Goal: Task Accomplishment & Management: Complete application form

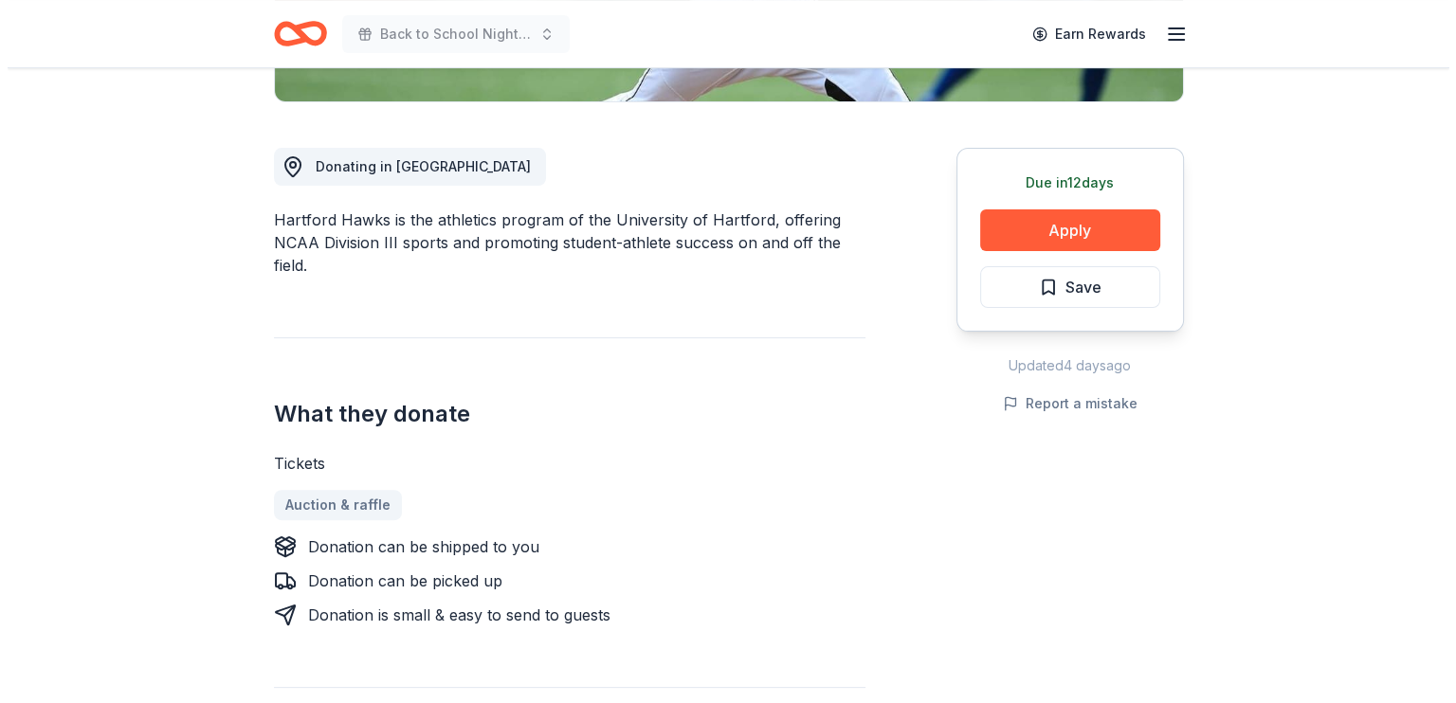
scroll to position [4, 0]
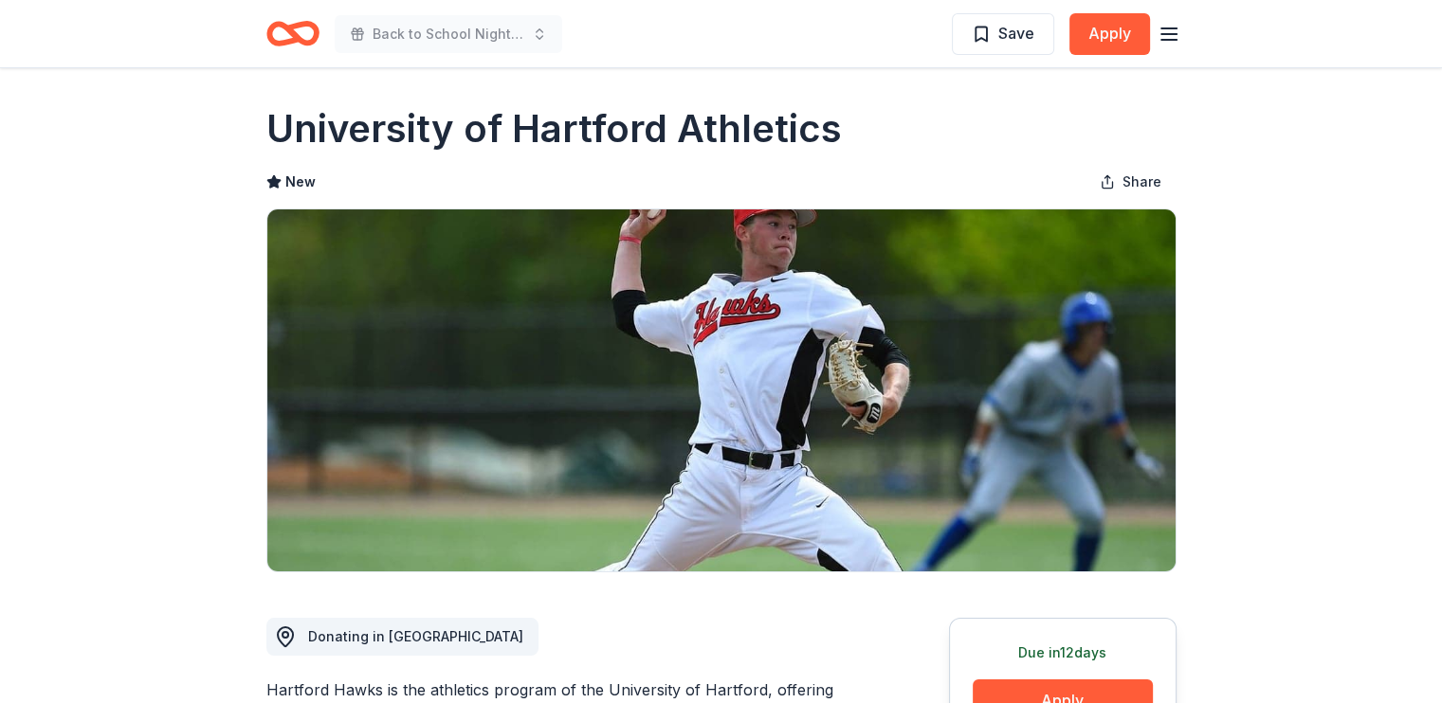
click at [319, 43] on icon "Home" at bounding box center [292, 33] width 53 height 45
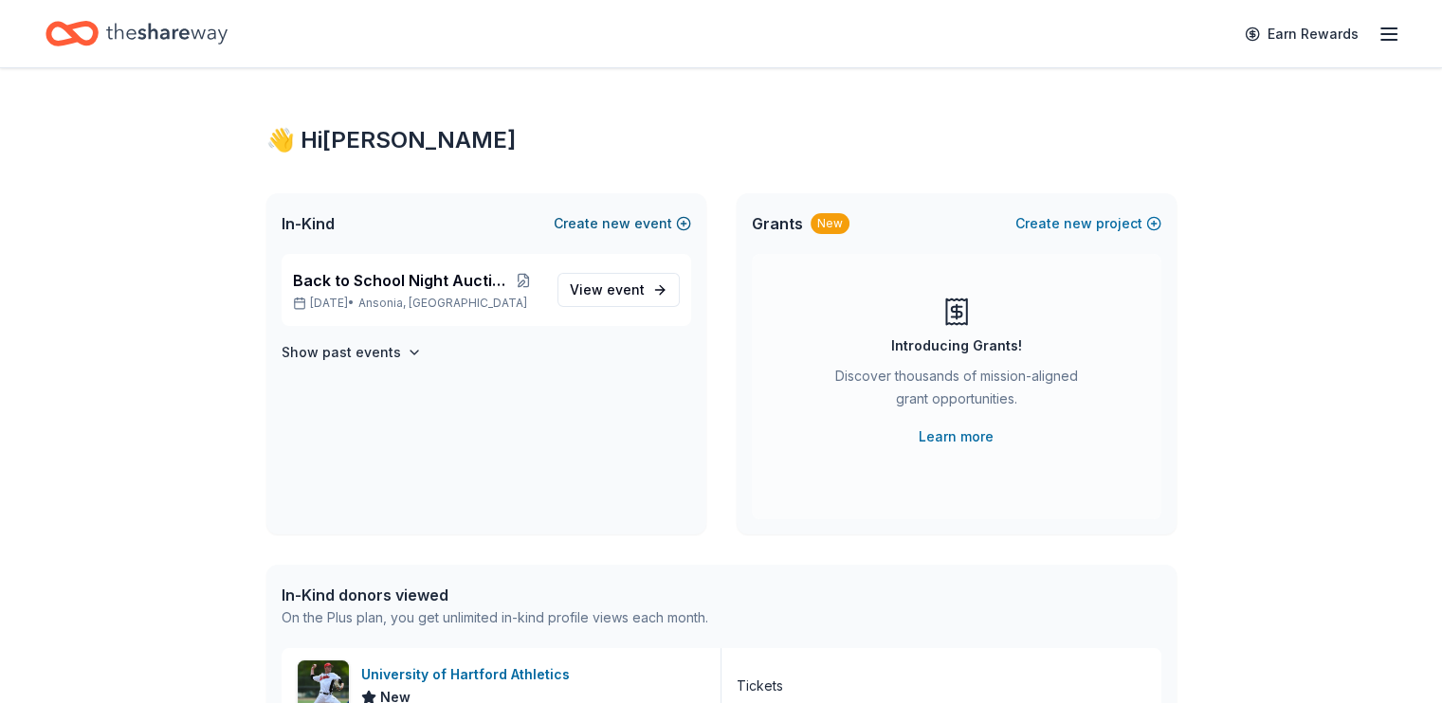
click at [612, 235] on button "Create new event" at bounding box center [622, 223] width 137 height 23
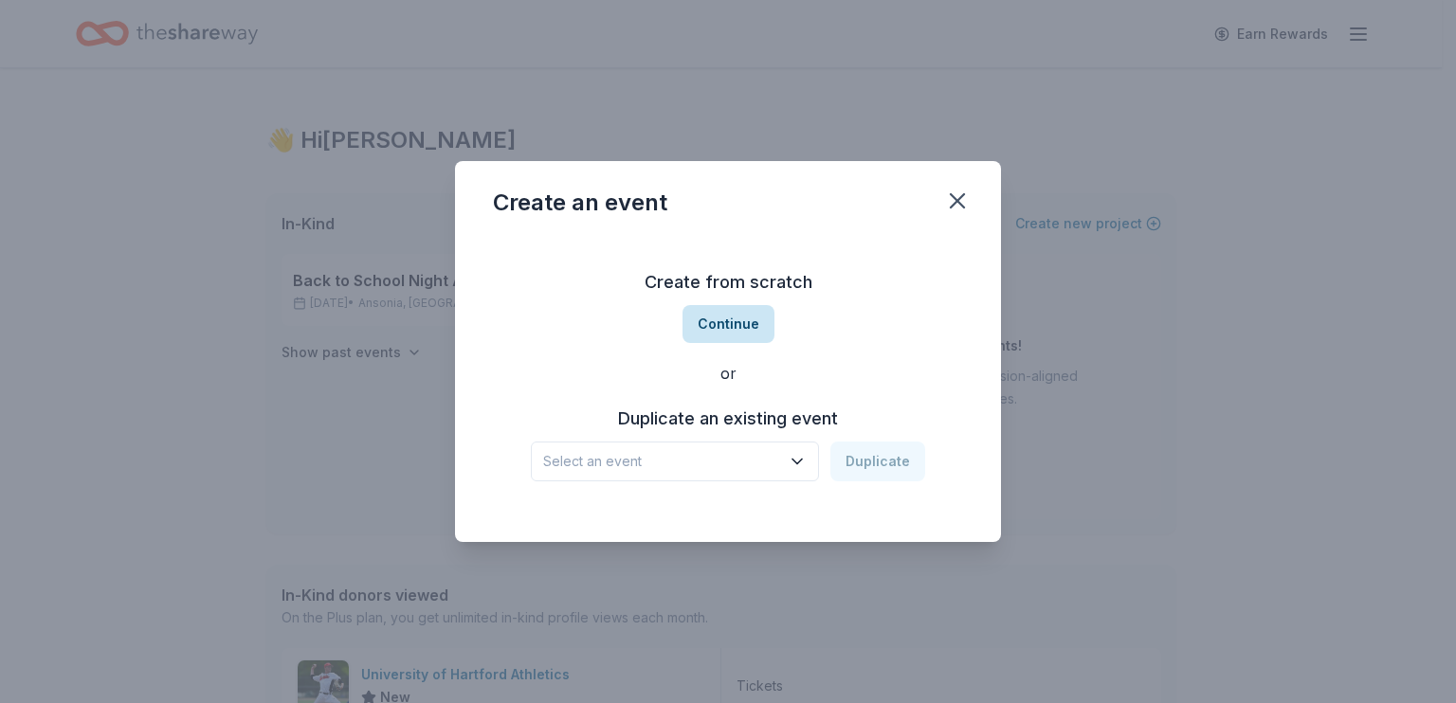
click at [742, 311] on button "Continue" at bounding box center [729, 324] width 92 height 38
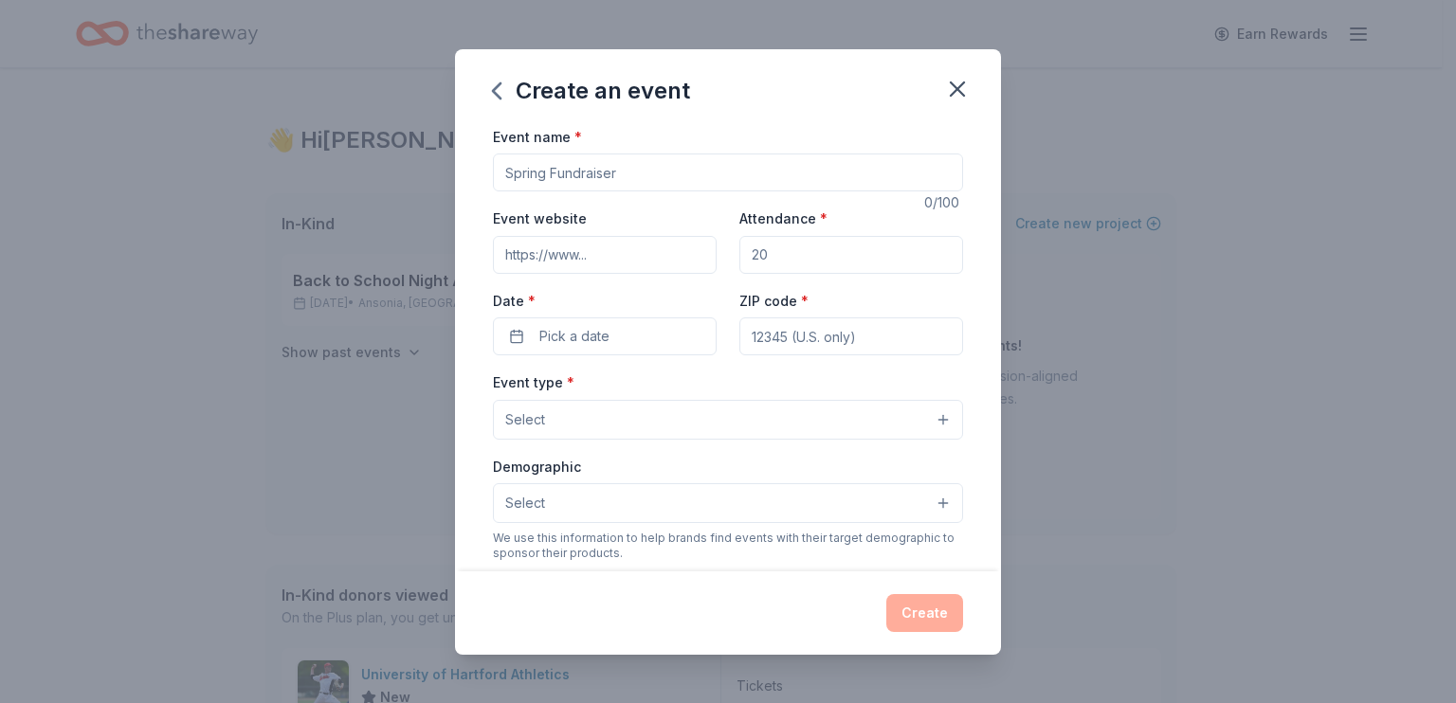
click at [590, 192] on input "Event name *" at bounding box center [728, 173] width 470 height 38
type input "McEducator Night"
click at [562, 274] on input "Event website" at bounding box center [605, 255] width 224 height 38
click at [790, 274] on input "Attendance *" at bounding box center [851, 255] width 224 height 38
type input "150"
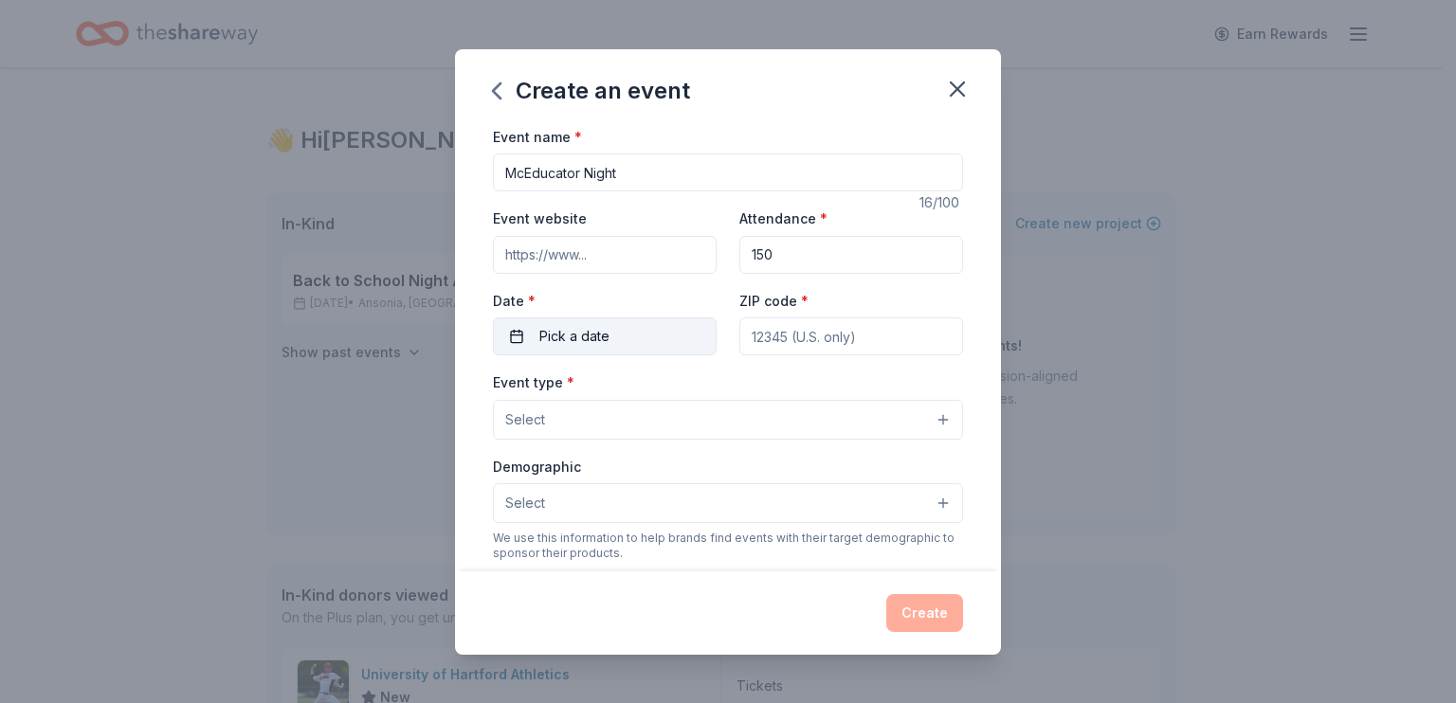
click at [539, 348] on span "Pick a date" at bounding box center [574, 336] width 70 height 23
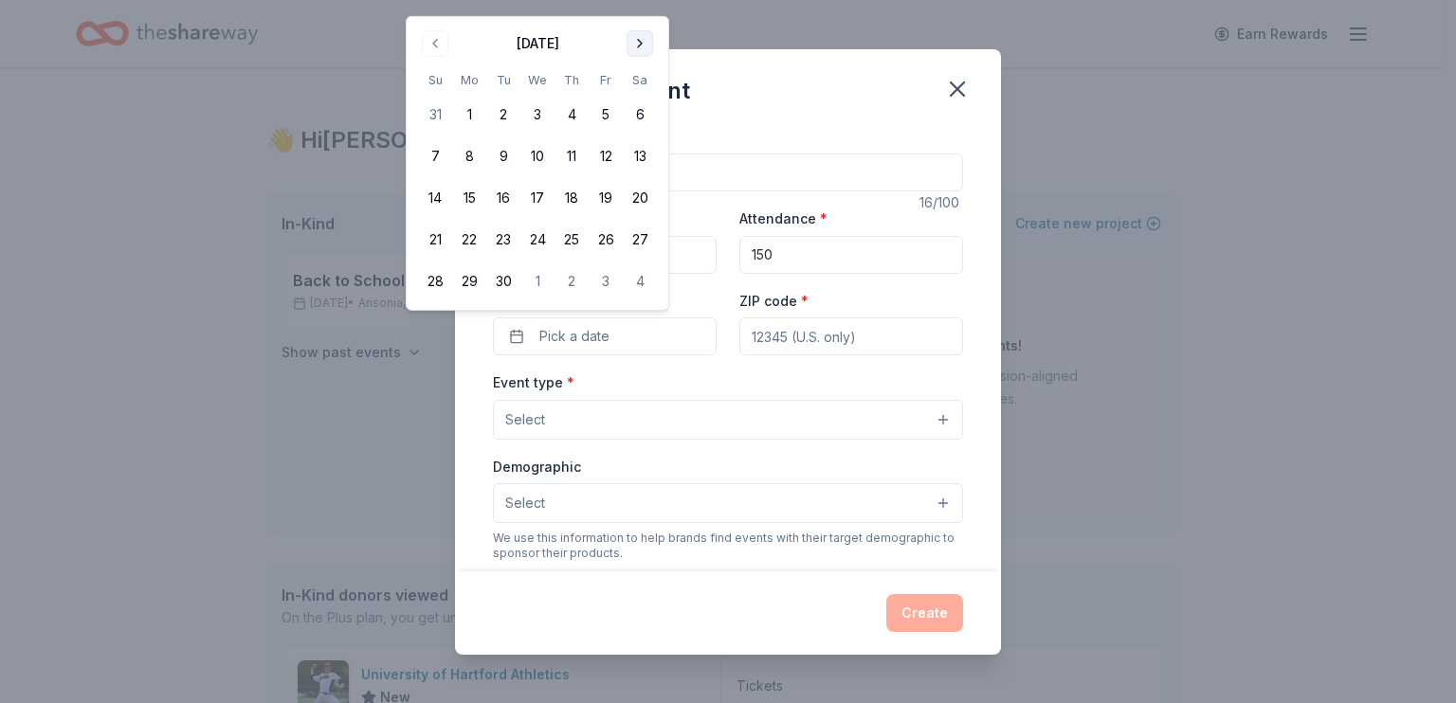
click at [653, 47] on button "Go to next month" at bounding box center [640, 43] width 27 height 27
click at [555, 215] on button "15" at bounding box center [537, 198] width 34 height 34
click at [775, 356] on input "ZIP code *" at bounding box center [851, 337] width 224 height 38
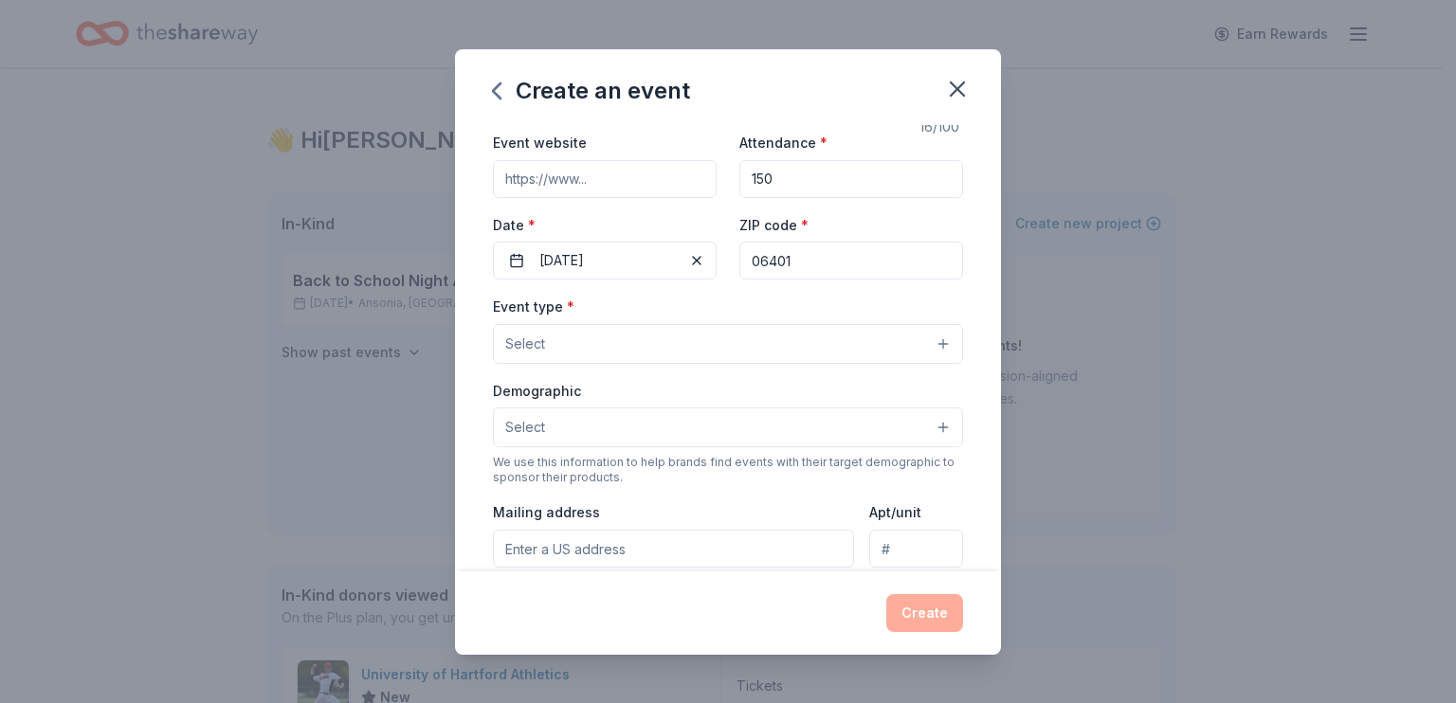
scroll to position [190, 0]
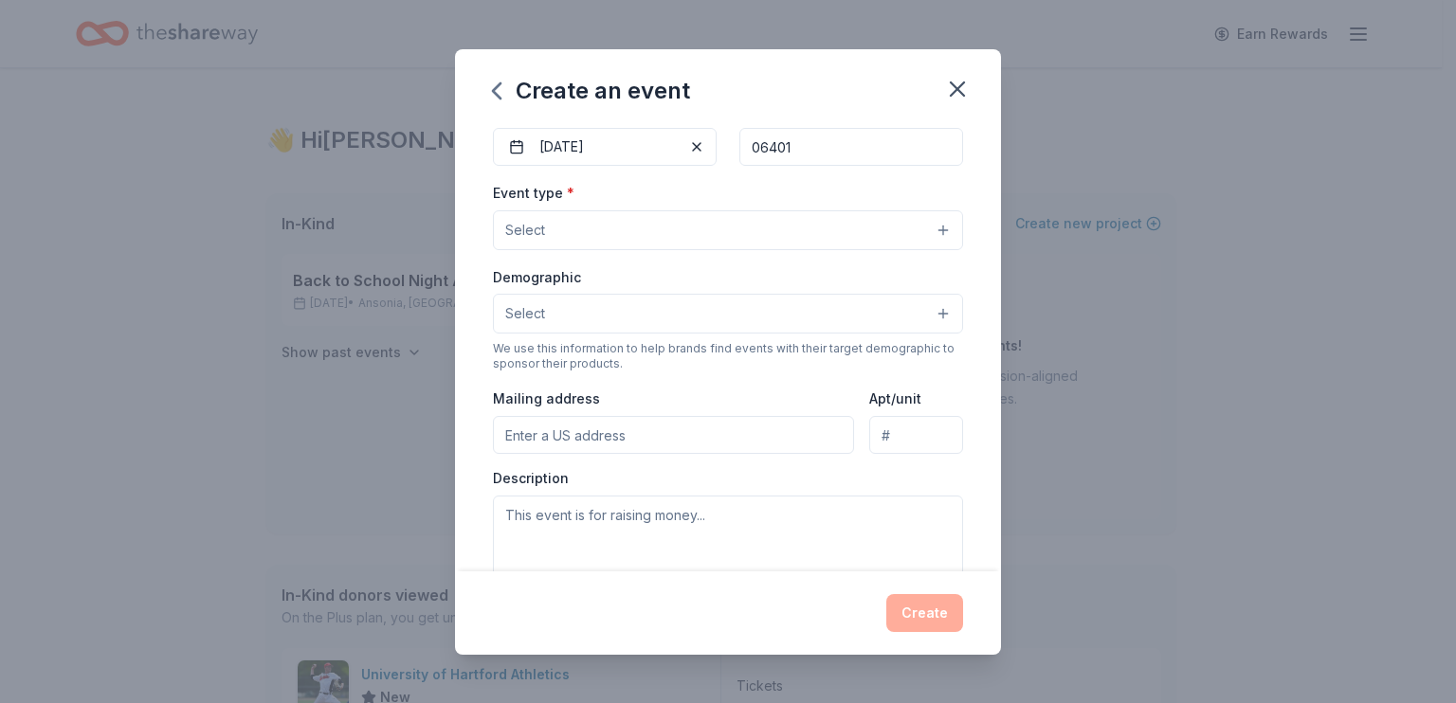
type input "06401"
click at [651, 250] on button "Select" at bounding box center [728, 230] width 470 height 40
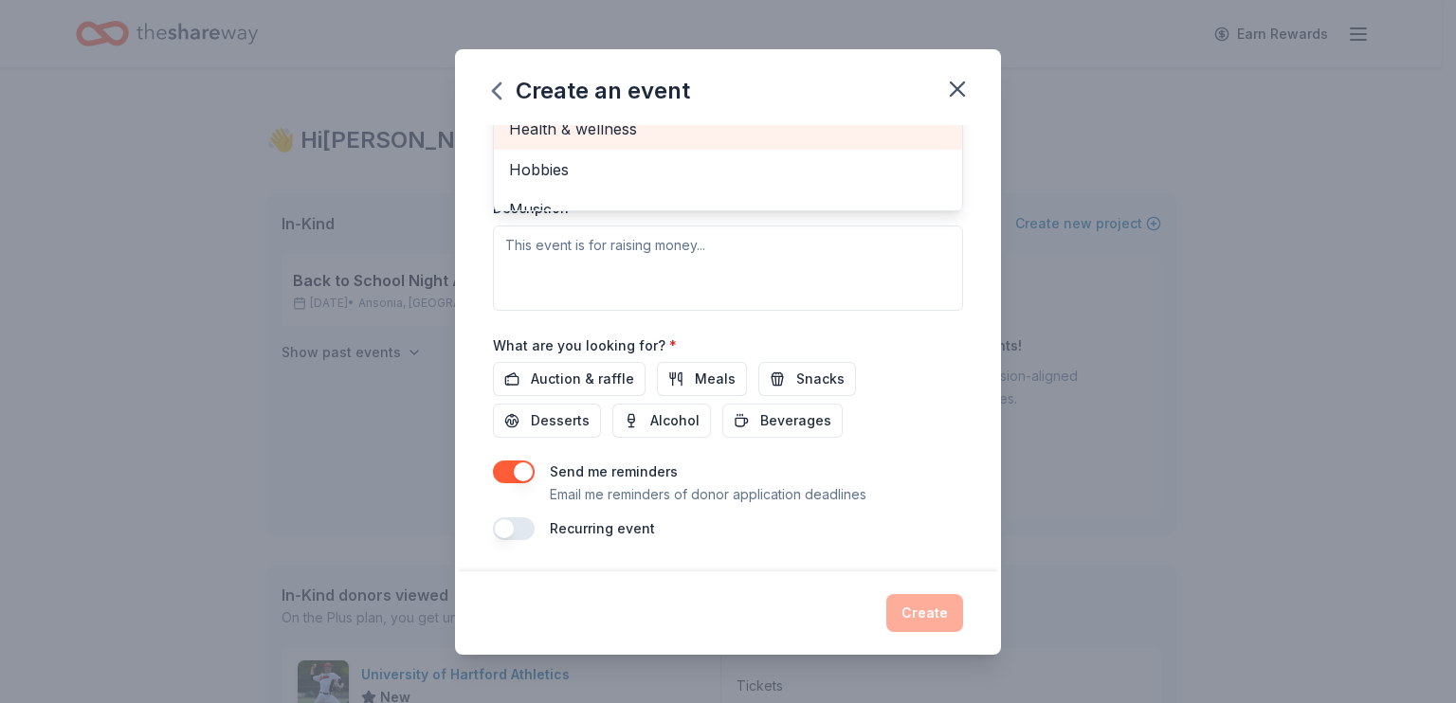
scroll to position [284, 0]
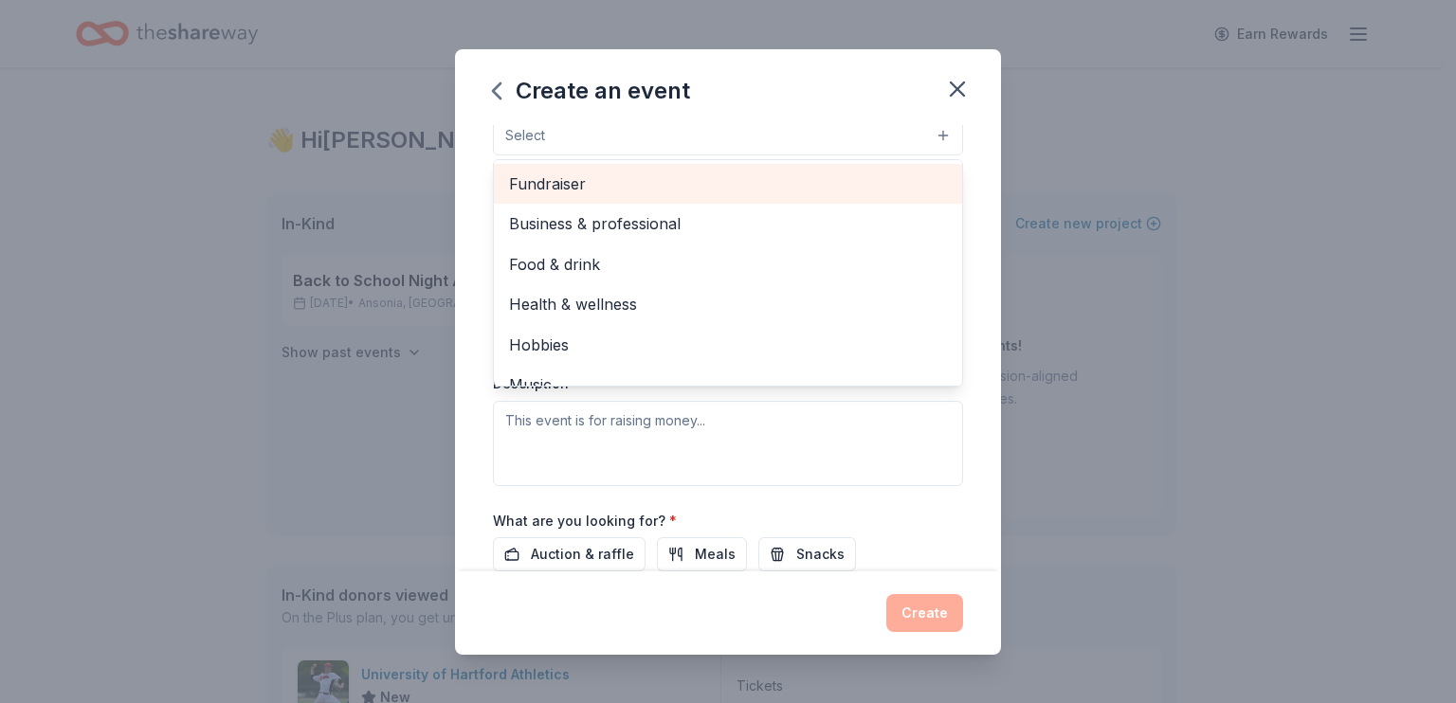
click at [592, 196] on span "Fundraiser" at bounding box center [728, 184] width 438 height 25
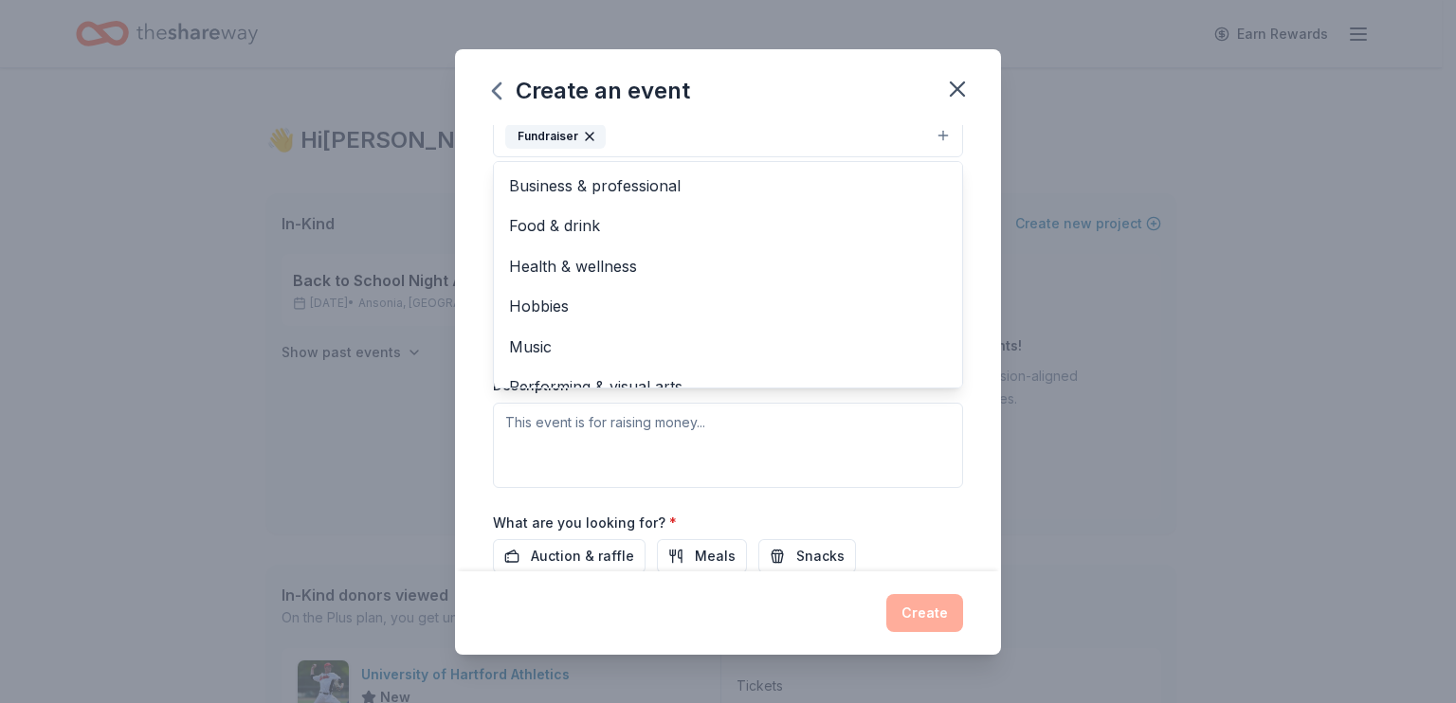
click at [179, 544] on div "Create an event Event name * McEducator Night 16 /100 Event website Attendance …" at bounding box center [728, 351] width 1456 height 703
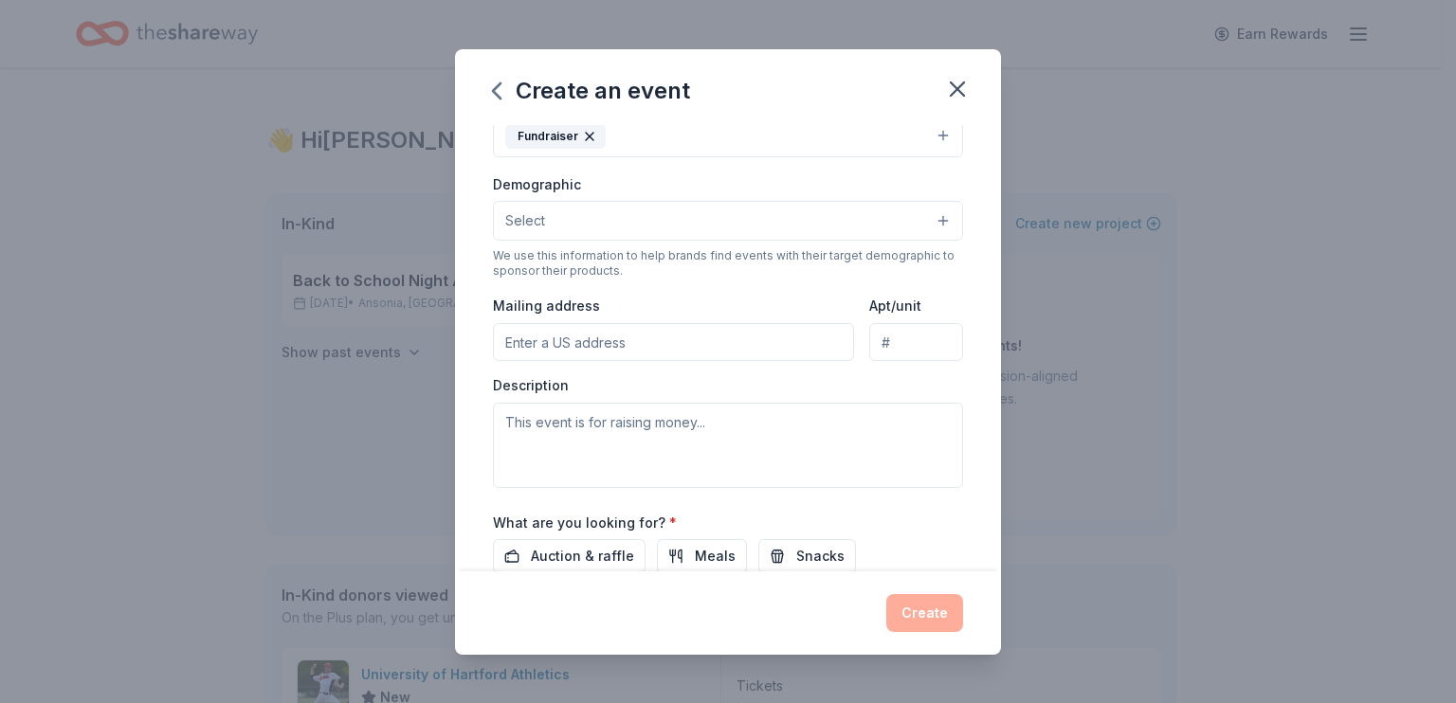
click at [607, 241] on button "Select" at bounding box center [728, 221] width 470 height 40
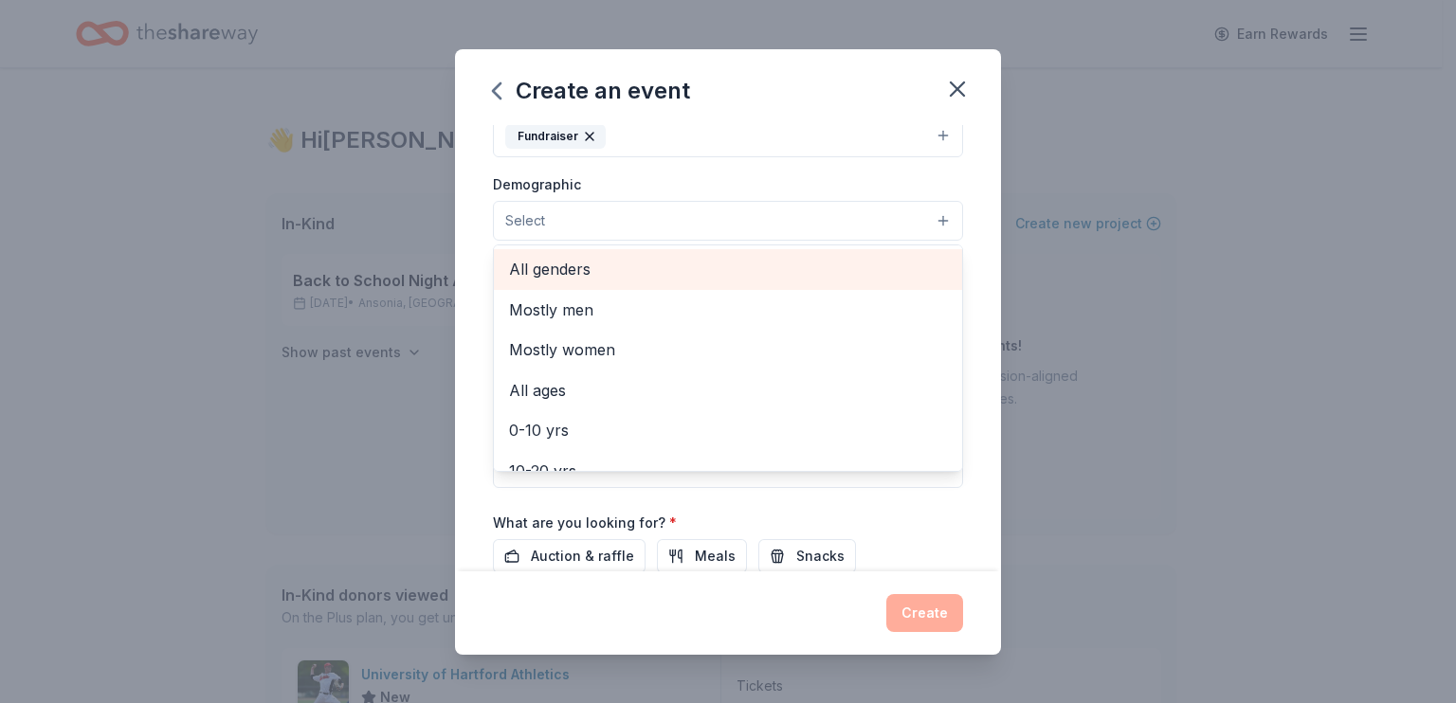
click at [556, 282] on span "All genders" at bounding box center [728, 269] width 438 height 25
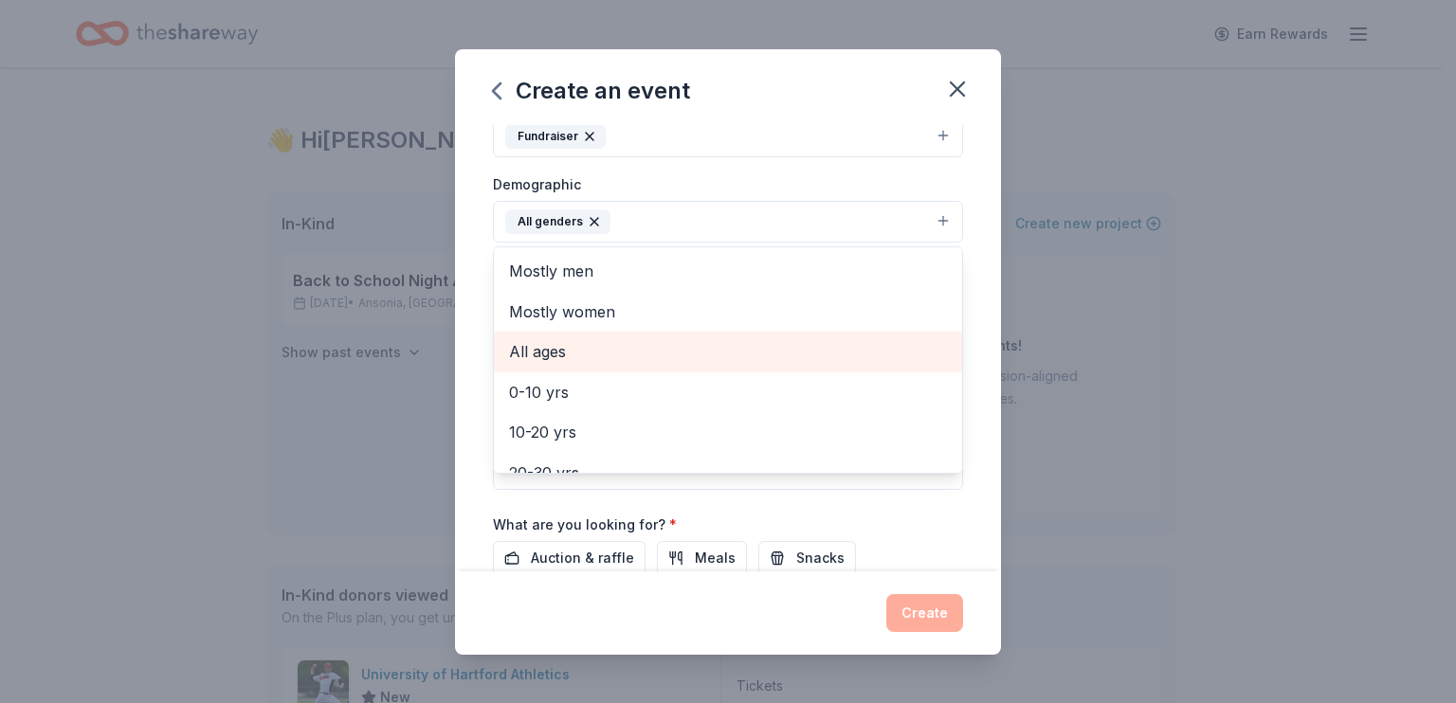
click at [509, 364] on span "All ages" at bounding box center [728, 351] width 438 height 25
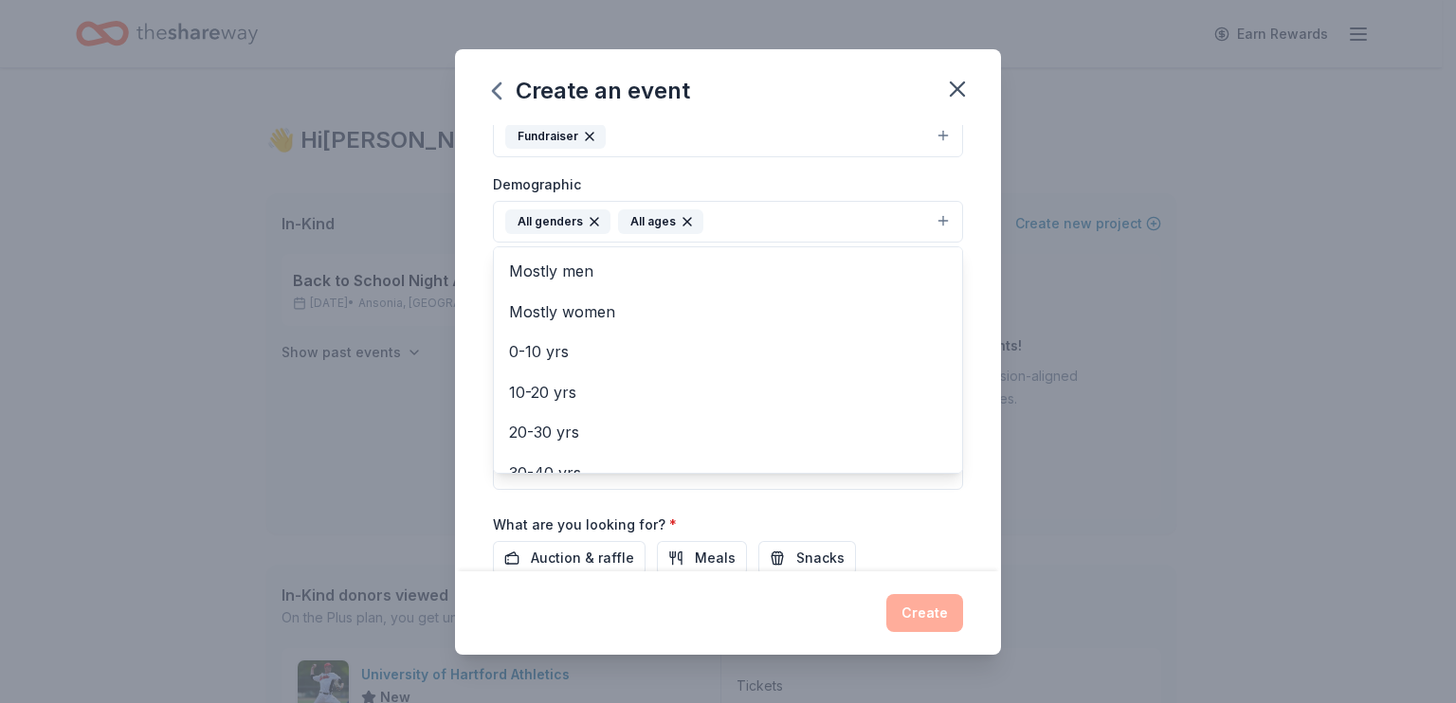
click at [114, 370] on div "Create an event Event name * McEducator Night 16 /100 Event website Attendance …" at bounding box center [728, 351] width 1456 height 703
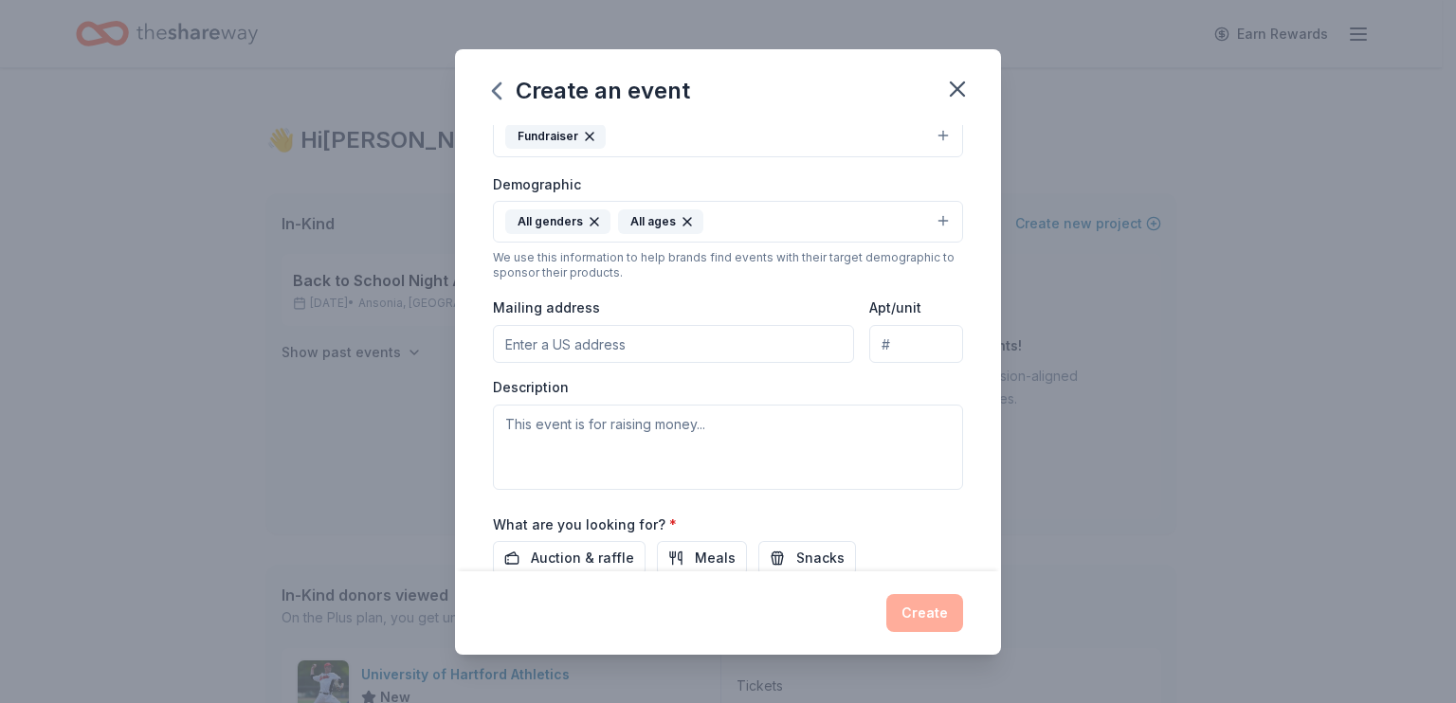
click at [595, 363] on input "Mailing address" at bounding box center [673, 344] width 361 height 38
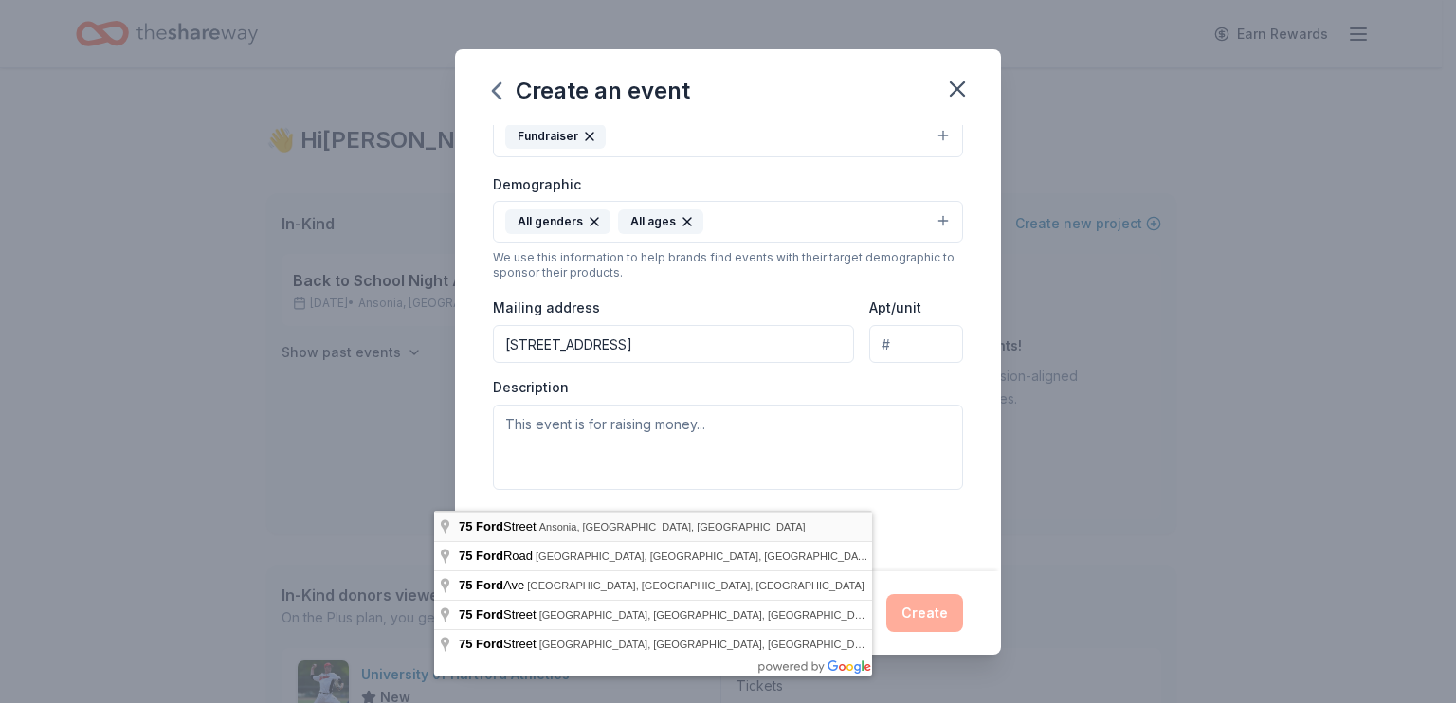
type input "[STREET_ADDRESS]"
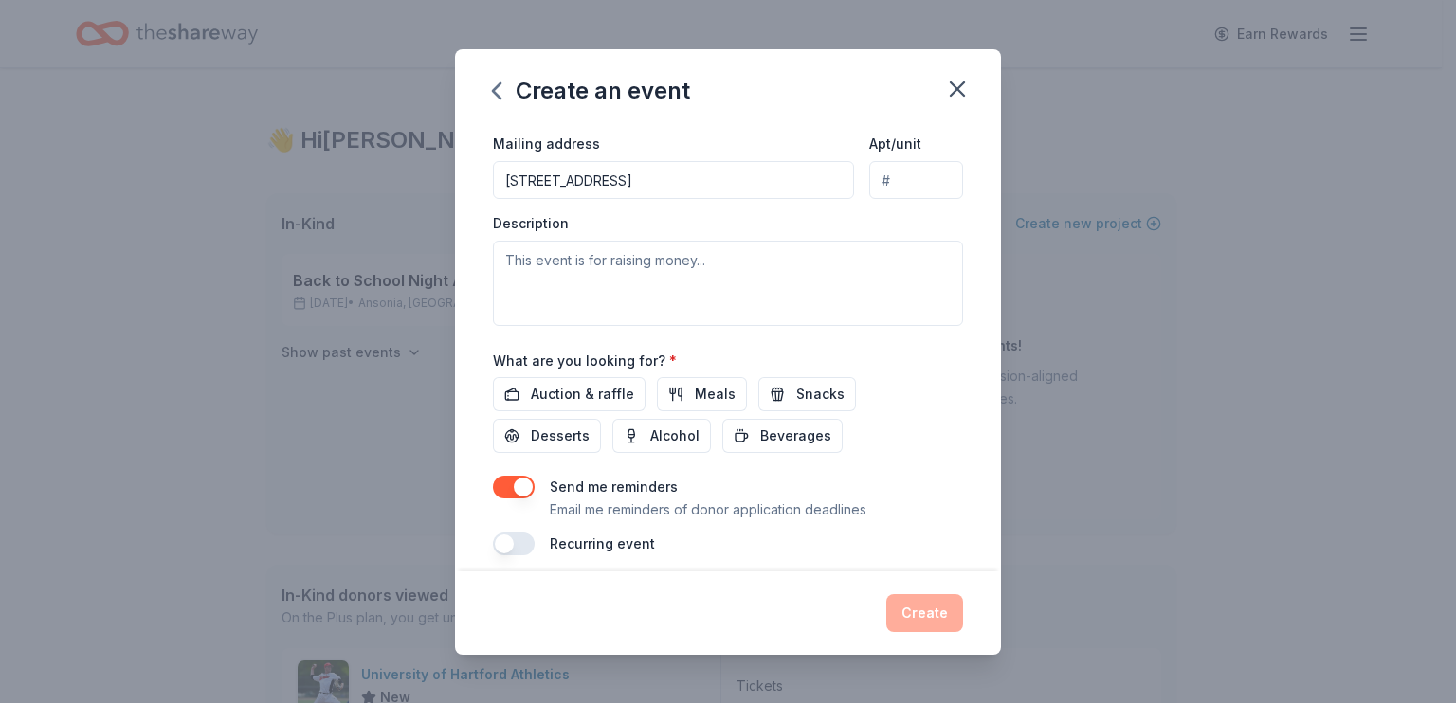
scroll to position [474, 0]
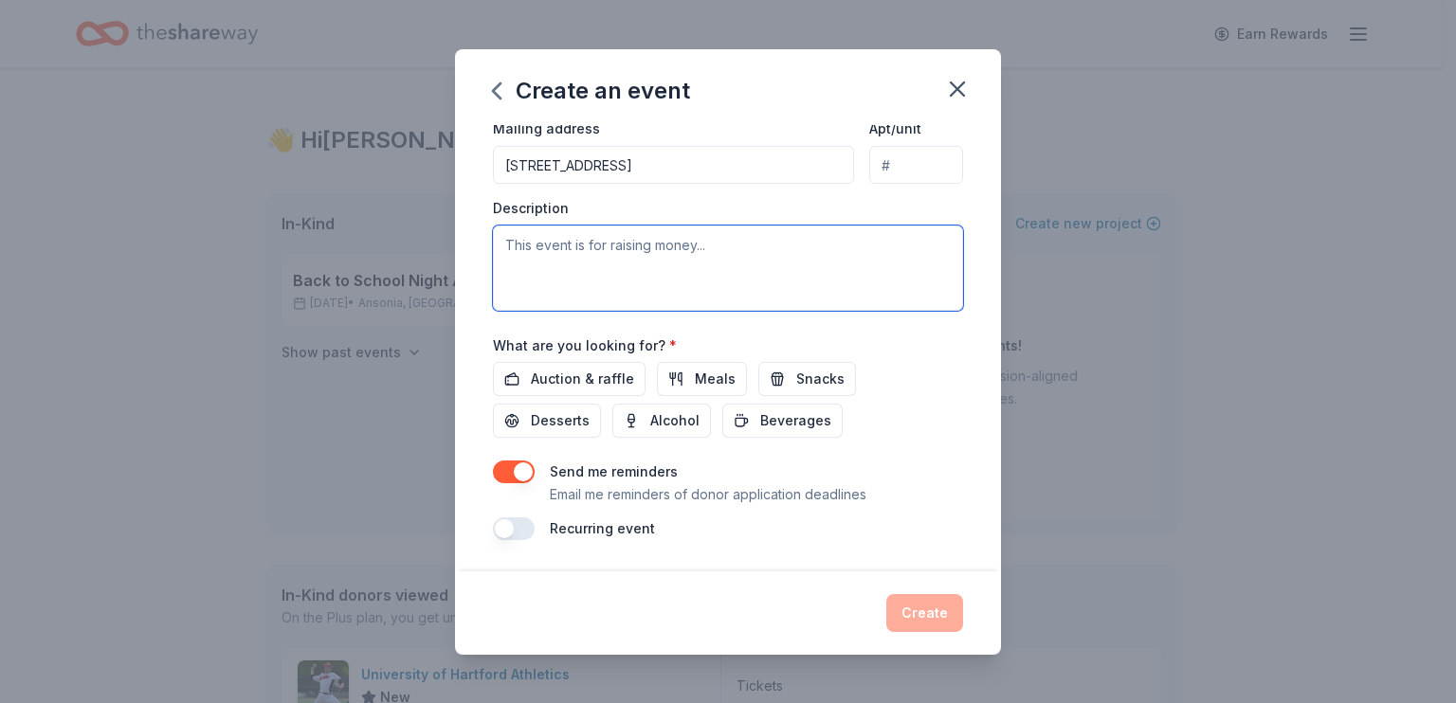
click at [696, 311] on textarea at bounding box center [728, 268] width 470 height 85
click at [679, 311] on textarea at bounding box center [728, 268] width 470 height 85
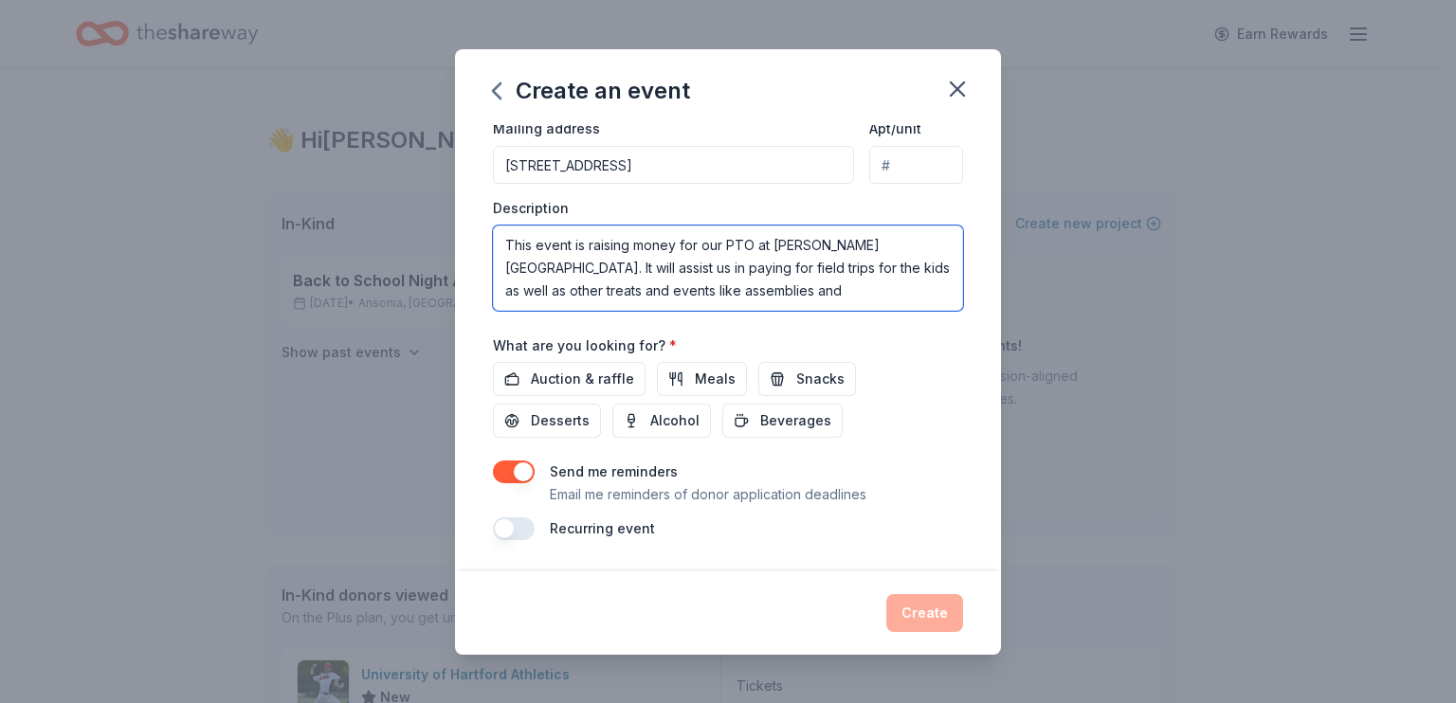
click at [743, 311] on textarea "This event is raising money for our PTO at [PERSON_NAME][GEOGRAPHIC_DATA]. It w…" at bounding box center [728, 268] width 470 height 85
click at [938, 311] on textarea "This event is raising money for our PTO at [PERSON_NAME][GEOGRAPHIC_DATA]. It w…" at bounding box center [728, 268] width 470 height 85
click at [963, 311] on textarea "This event is raising money for our PTO at [PERSON_NAME][GEOGRAPHIC_DATA]. We a…" at bounding box center [728, 268] width 470 height 85
drag, startPoint x: 976, startPoint y: 424, endPoint x: 986, endPoint y: 416, distance: 12.1
click at [963, 311] on textarea "This event is raising money for our PTO at [PERSON_NAME][GEOGRAPHIC_DATA]. We a…" at bounding box center [728, 268] width 470 height 85
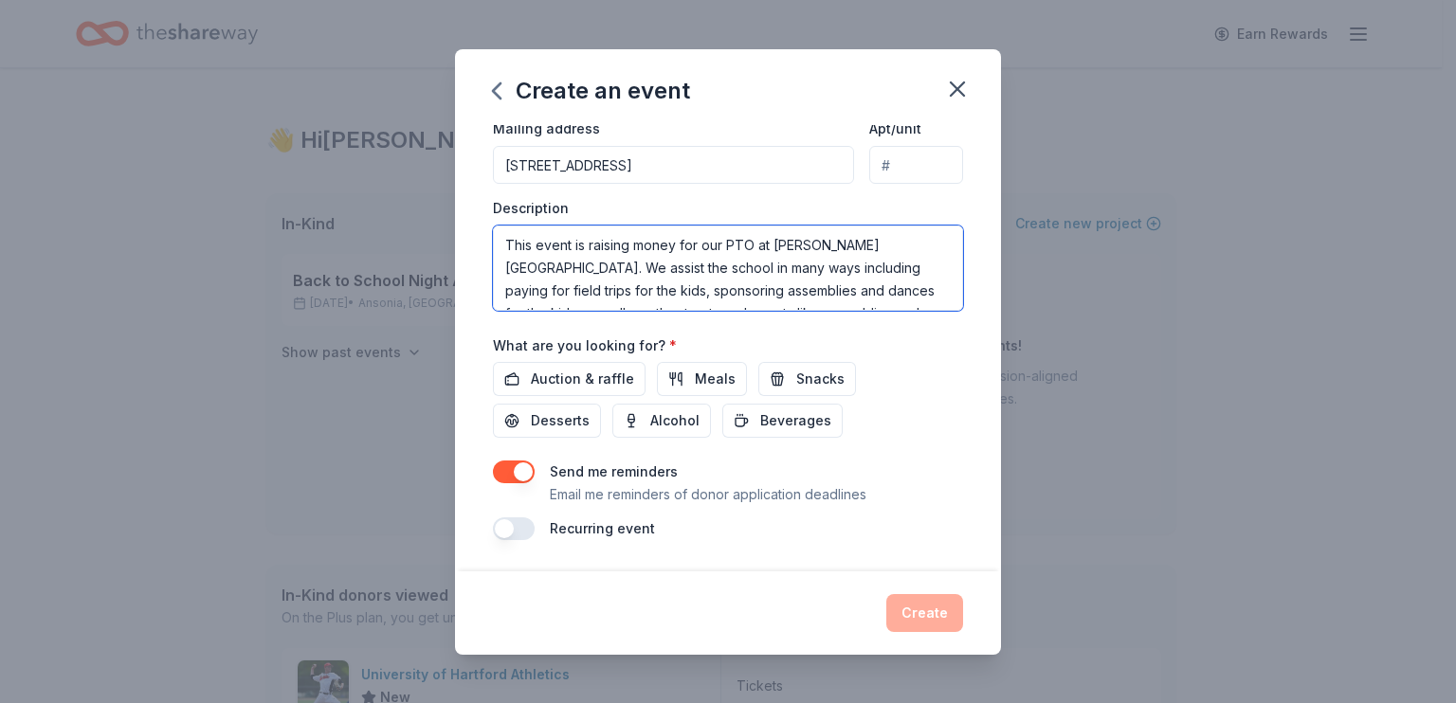
scroll to position [14, 0]
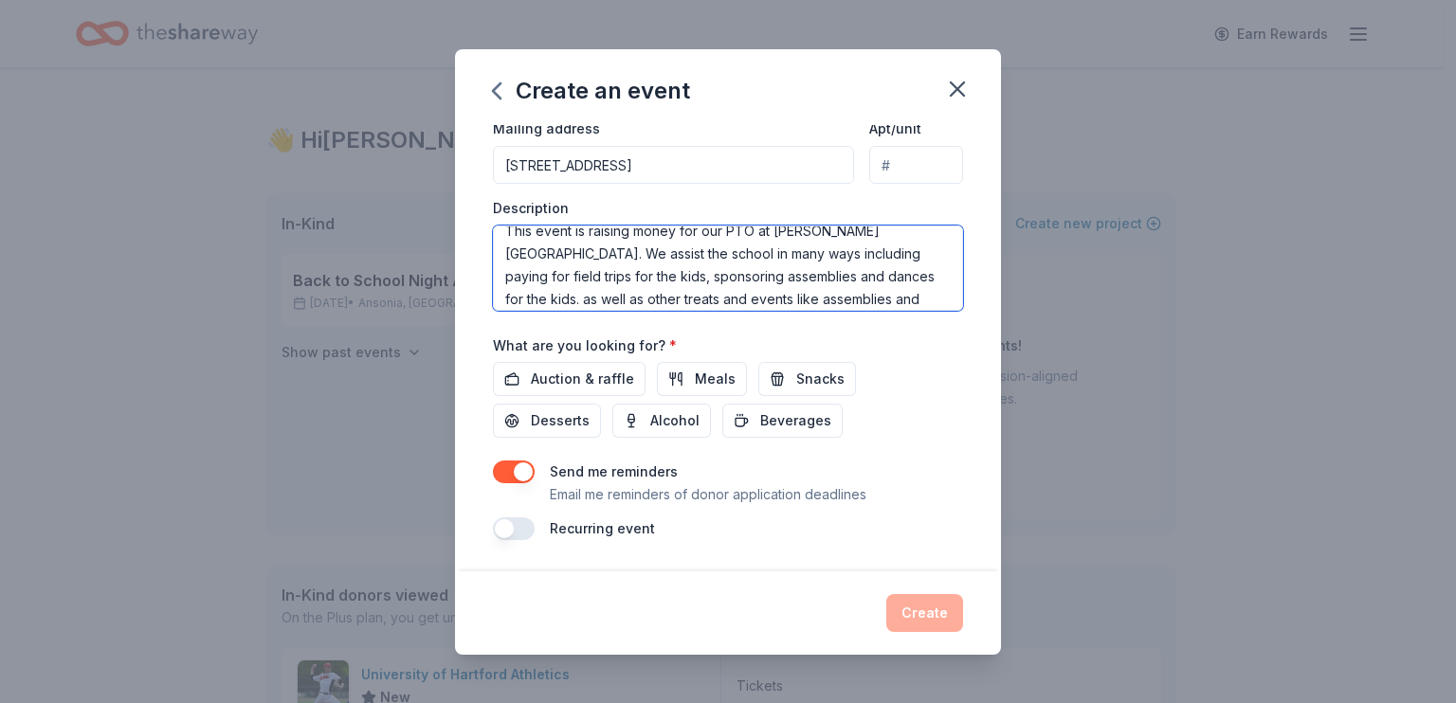
drag, startPoint x: 834, startPoint y: 437, endPoint x: 850, endPoint y: 431, distance: 17.1
click at [834, 311] on textarea "This event is raising money for our PTO at [PERSON_NAME][GEOGRAPHIC_DATA]. We a…" at bounding box center [728, 268] width 470 height 85
drag, startPoint x: 948, startPoint y: 438, endPoint x: 828, endPoint y: 439, distance: 120.4
click at [828, 311] on textarea "This event is raising money for our PTO at [PERSON_NAME][GEOGRAPHIC_DATA]. We a…" at bounding box center [728, 268] width 470 height 85
click at [787, 311] on textarea "This event is raising money for our PTO at [PERSON_NAME][GEOGRAPHIC_DATA]. We a…" at bounding box center [728, 268] width 470 height 85
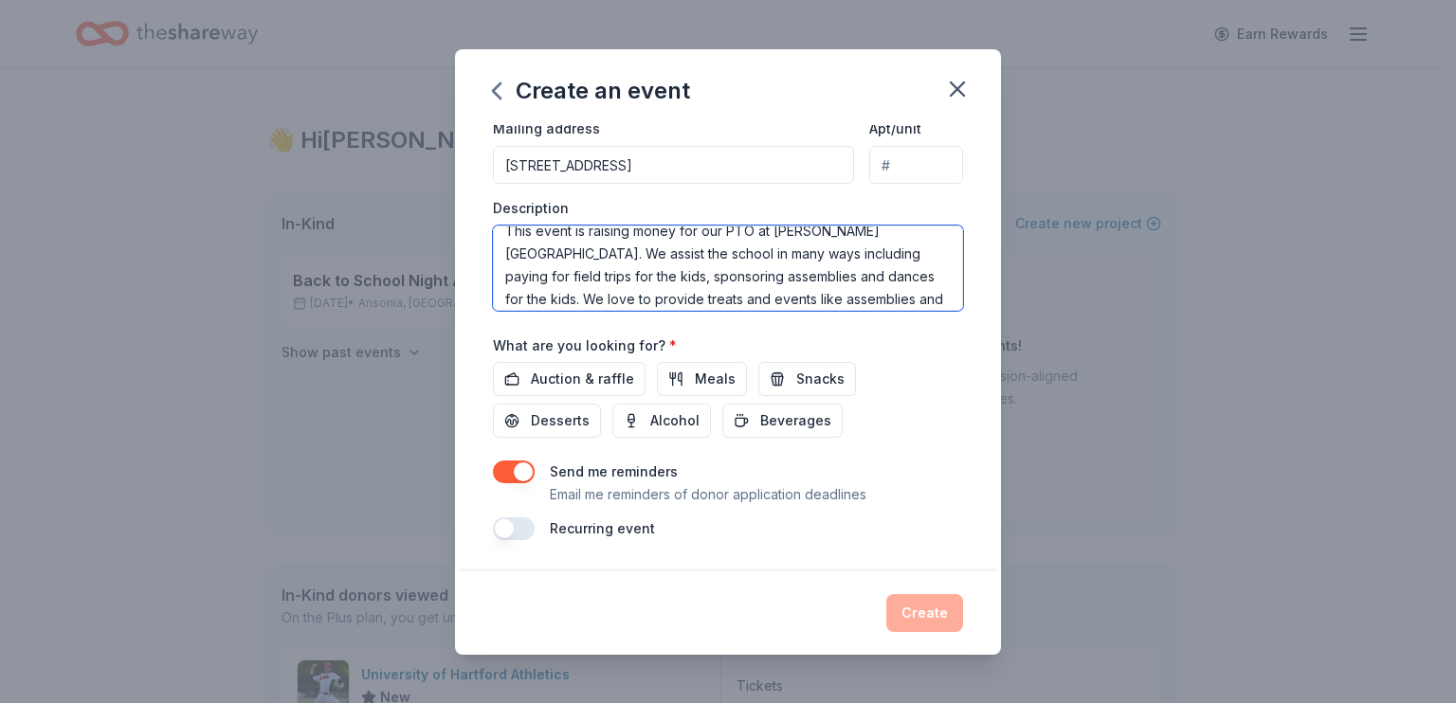
click at [778, 311] on textarea "This event is raising money for our PTO at [PERSON_NAME][GEOGRAPHIC_DATA]. We a…" at bounding box center [728, 268] width 470 height 85
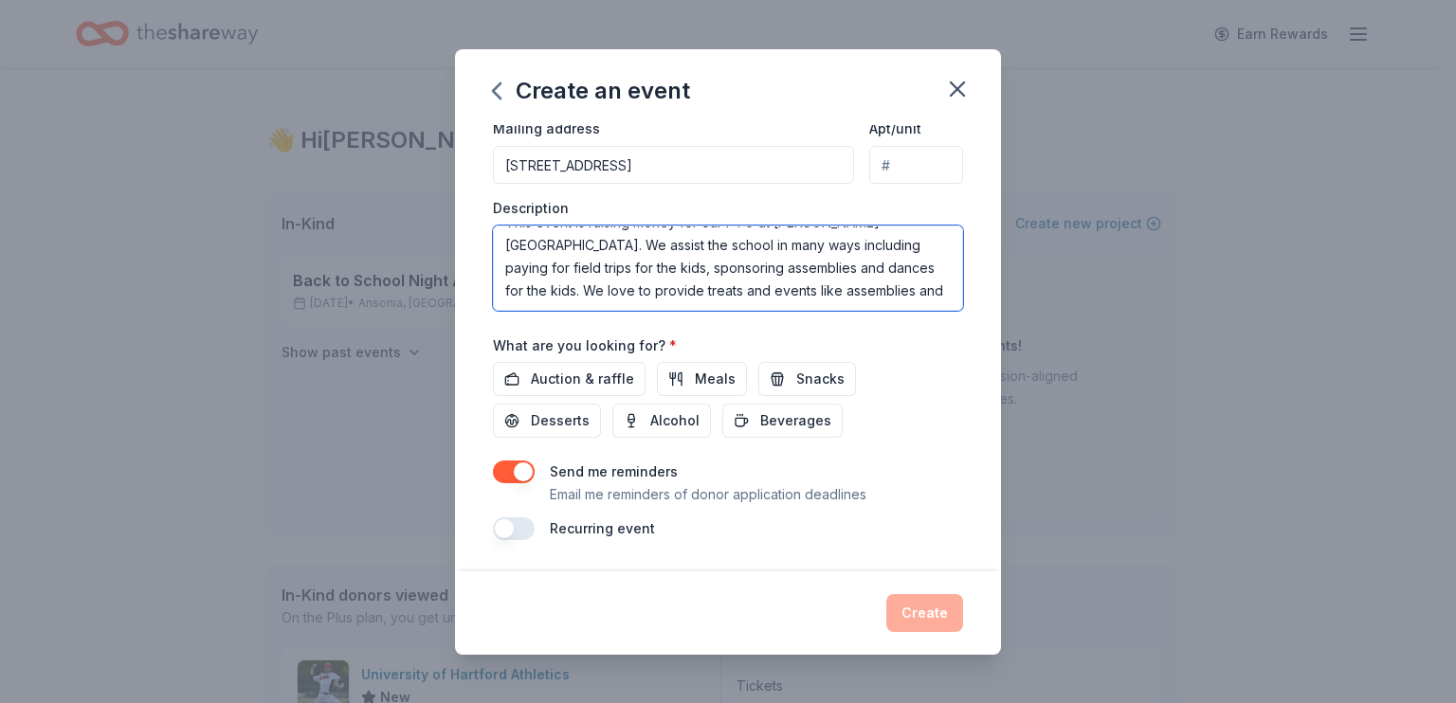
drag, startPoint x: 775, startPoint y: 465, endPoint x: 621, endPoint y: 473, distance: 153.8
click at [621, 311] on textarea "This event is raising money for our PTO at [PERSON_NAME][GEOGRAPHIC_DATA]. We a…" at bounding box center [728, 268] width 470 height 85
drag, startPoint x: 535, startPoint y: 460, endPoint x: 421, endPoint y: 388, distance: 134.7
click at [493, 311] on textarea "This event is raising money for our PTO at [PERSON_NAME][GEOGRAPHIC_DATA]. We a…" at bounding box center [728, 268] width 470 height 85
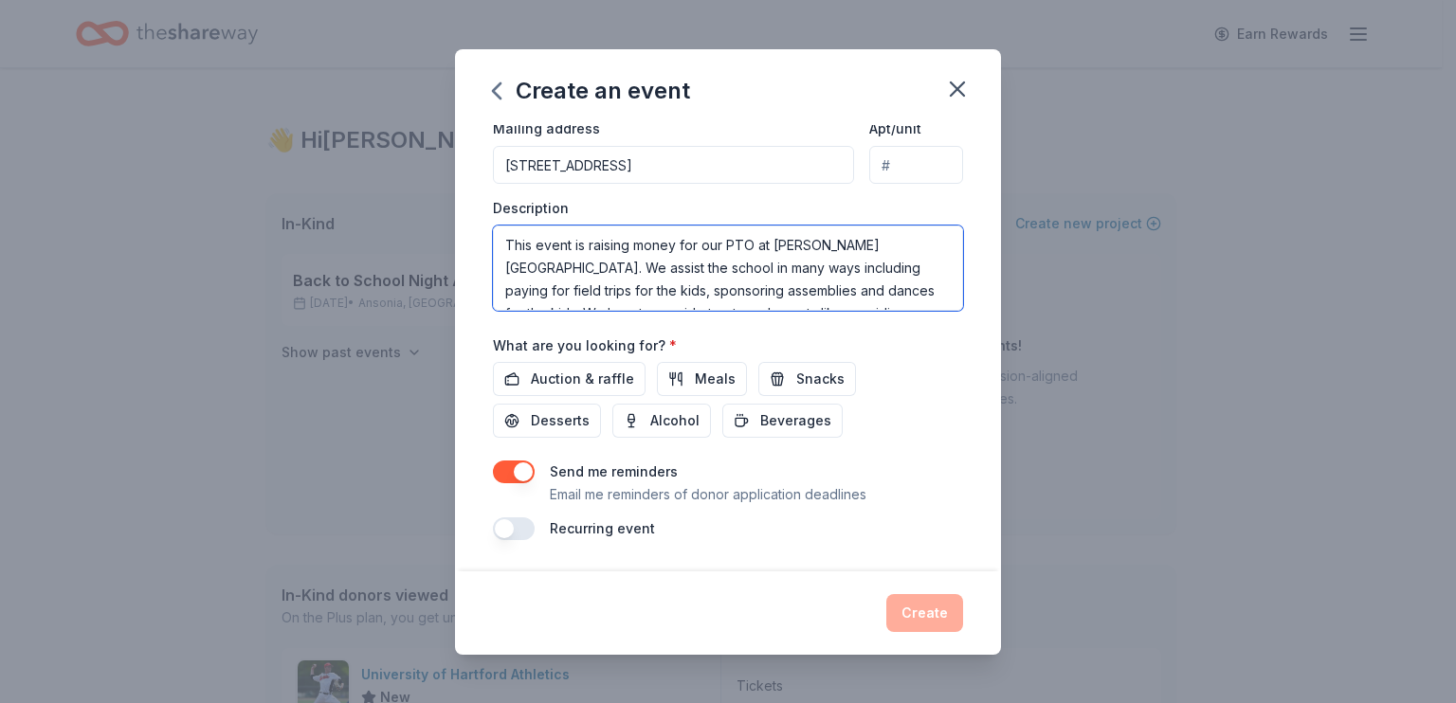
scroll to position [57, 0]
click at [572, 311] on textarea "This event is raising money for our PTO at [PERSON_NAME][GEOGRAPHIC_DATA]. We a…" at bounding box center [728, 268] width 470 height 85
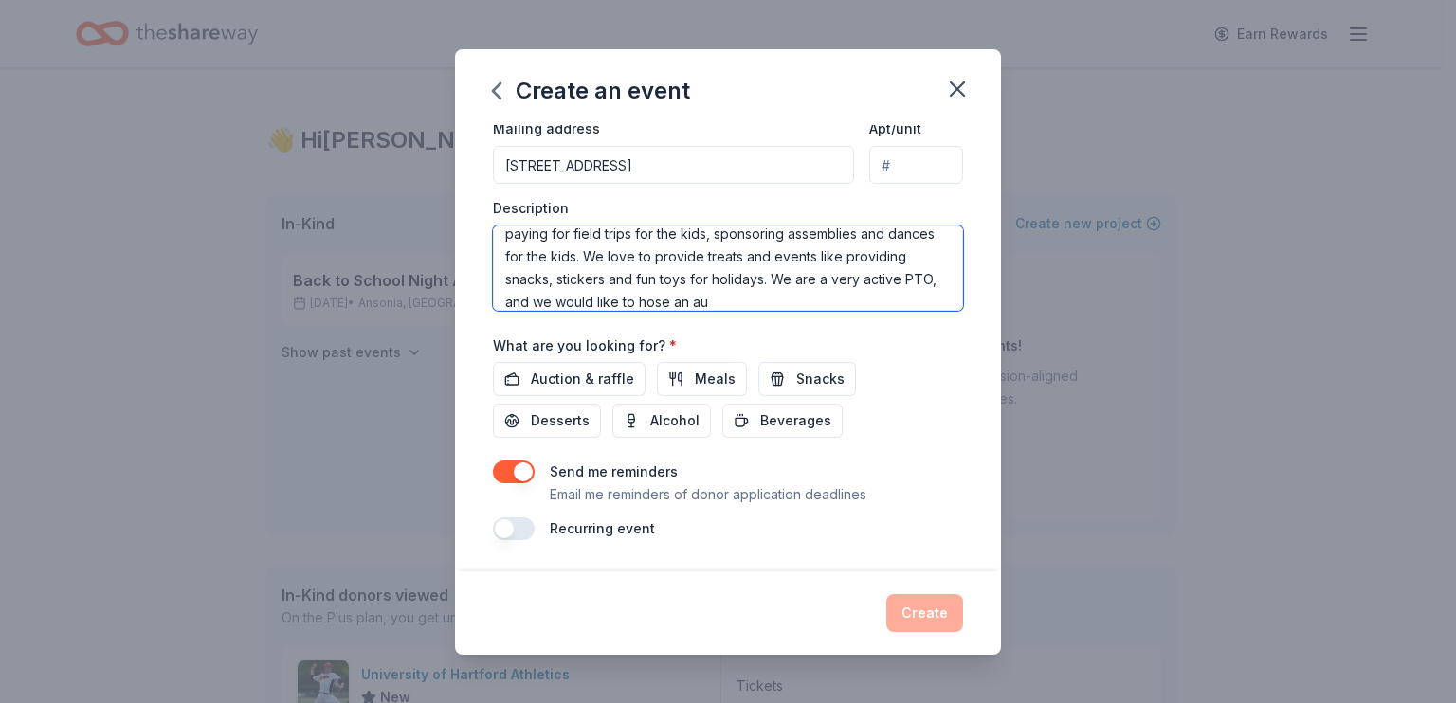
scroll to position [71, 0]
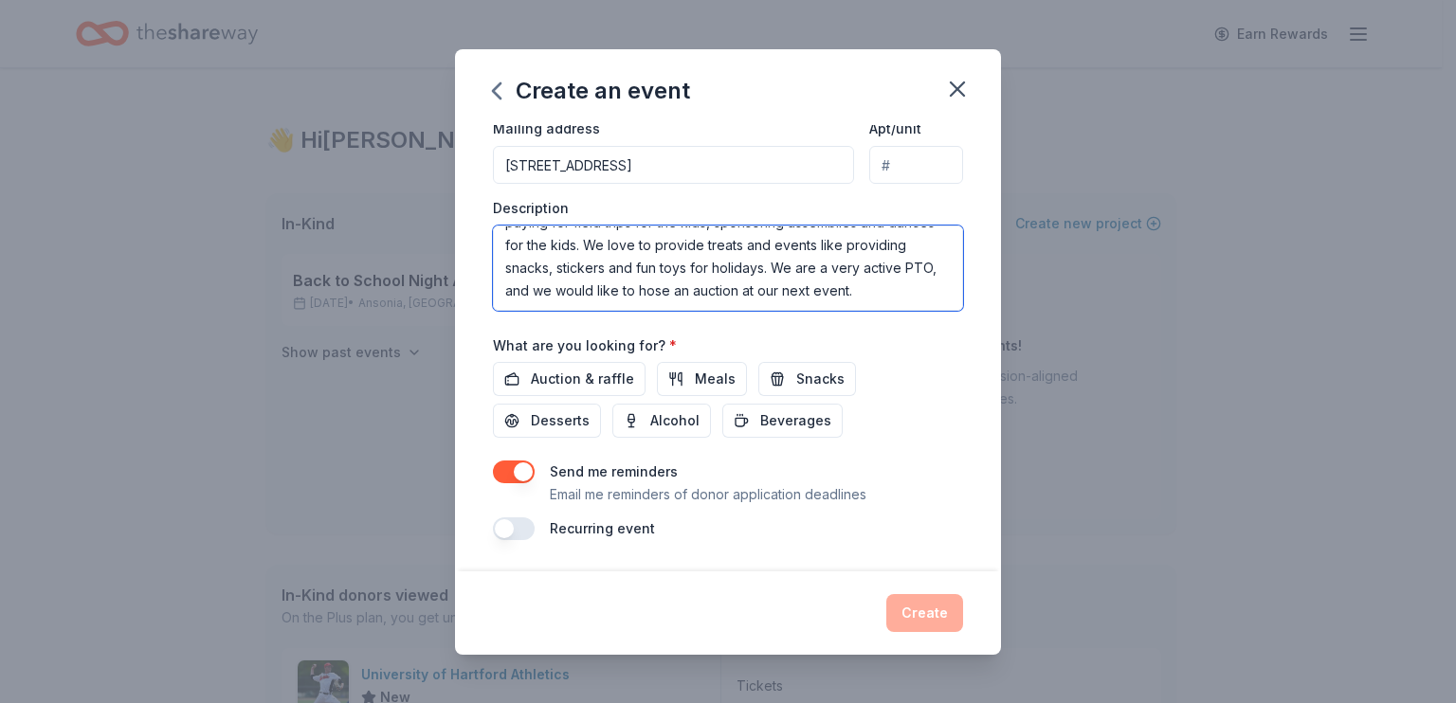
drag, startPoint x: 932, startPoint y: 429, endPoint x: 943, endPoint y: 420, distance: 14.8
click at [933, 311] on textarea "This event is raising money for our PTO at [PERSON_NAME][GEOGRAPHIC_DATA]. We a…" at bounding box center [728, 268] width 470 height 85
click at [702, 311] on textarea "This event is raising money for our PTO at [PERSON_NAME][GEOGRAPHIC_DATA]. We a…" at bounding box center [728, 268] width 470 height 85
drag, startPoint x: 673, startPoint y: 469, endPoint x: 451, endPoint y: 366, distance: 244.7
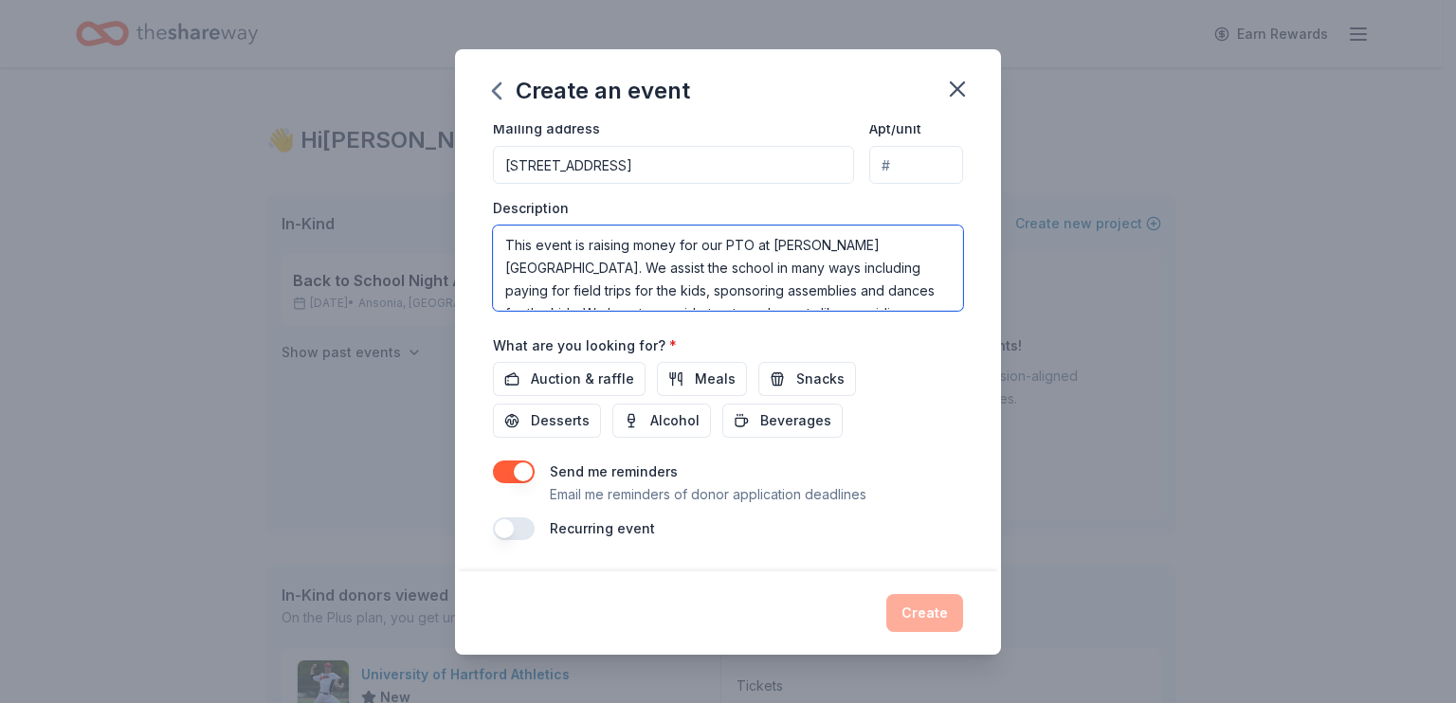
click at [493, 311] on div "Description This event is raising money for our PTO at [PERSON_NAME][GEOGRAPHIC…" at bounding box center [728, 255] width 470 height 112
type textarea "This event is raising money for our PTO at [PERSON_NAME][GEOGRAPHIC_DATA]. We a…"
